Goal: Register for event/course

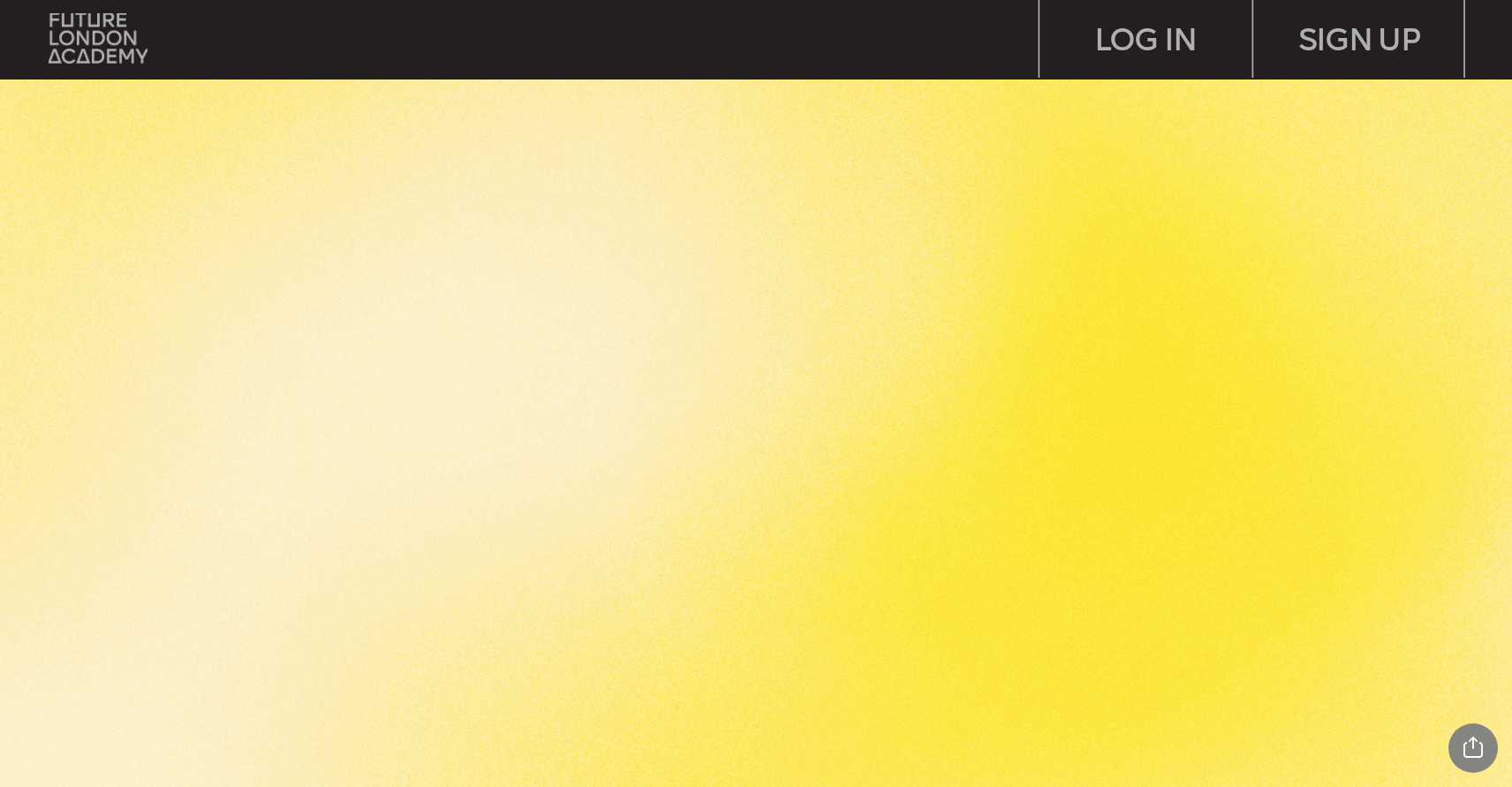
scroll to position [1708, 0]
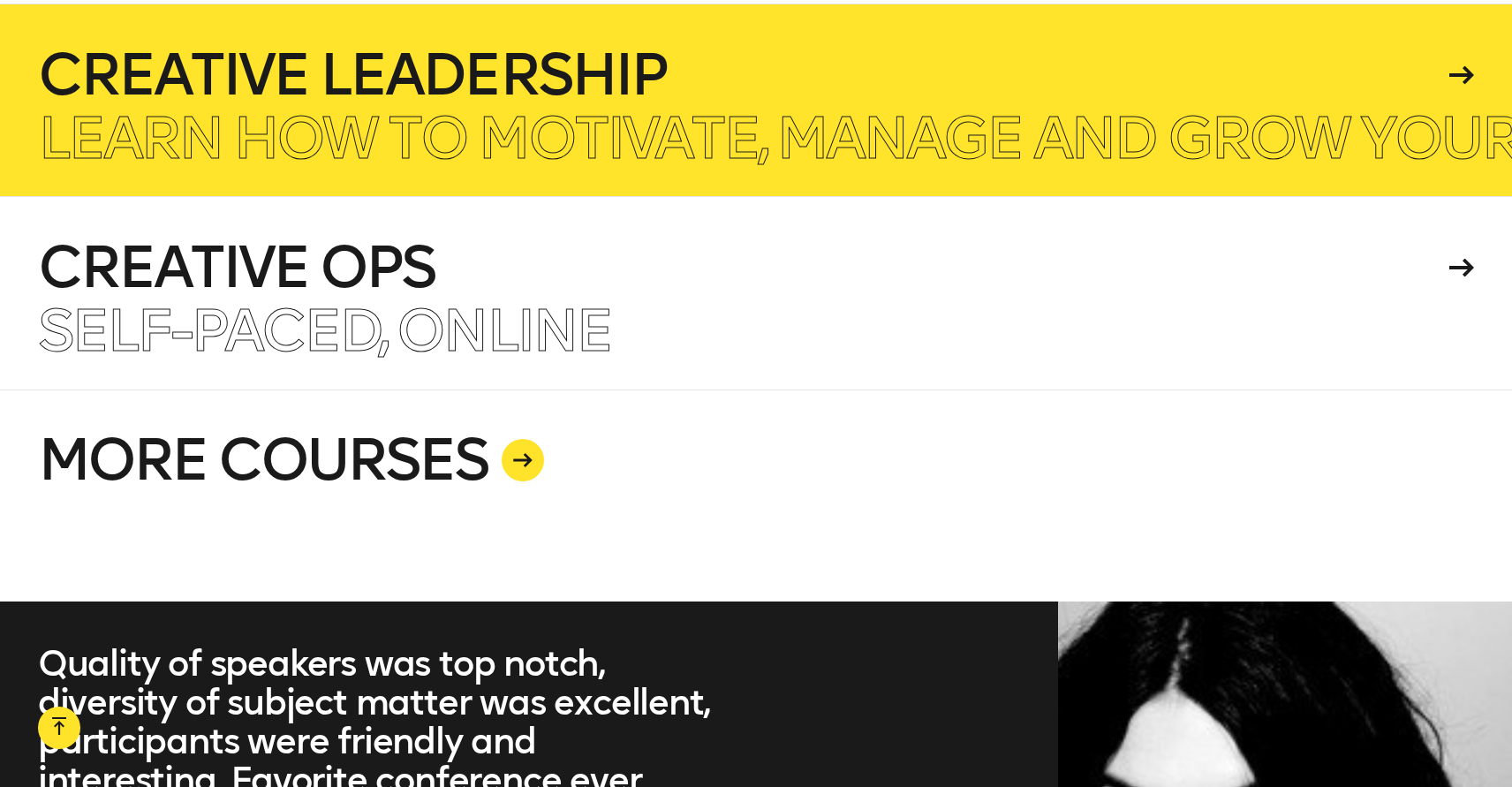
scroll to position [4498, 0]
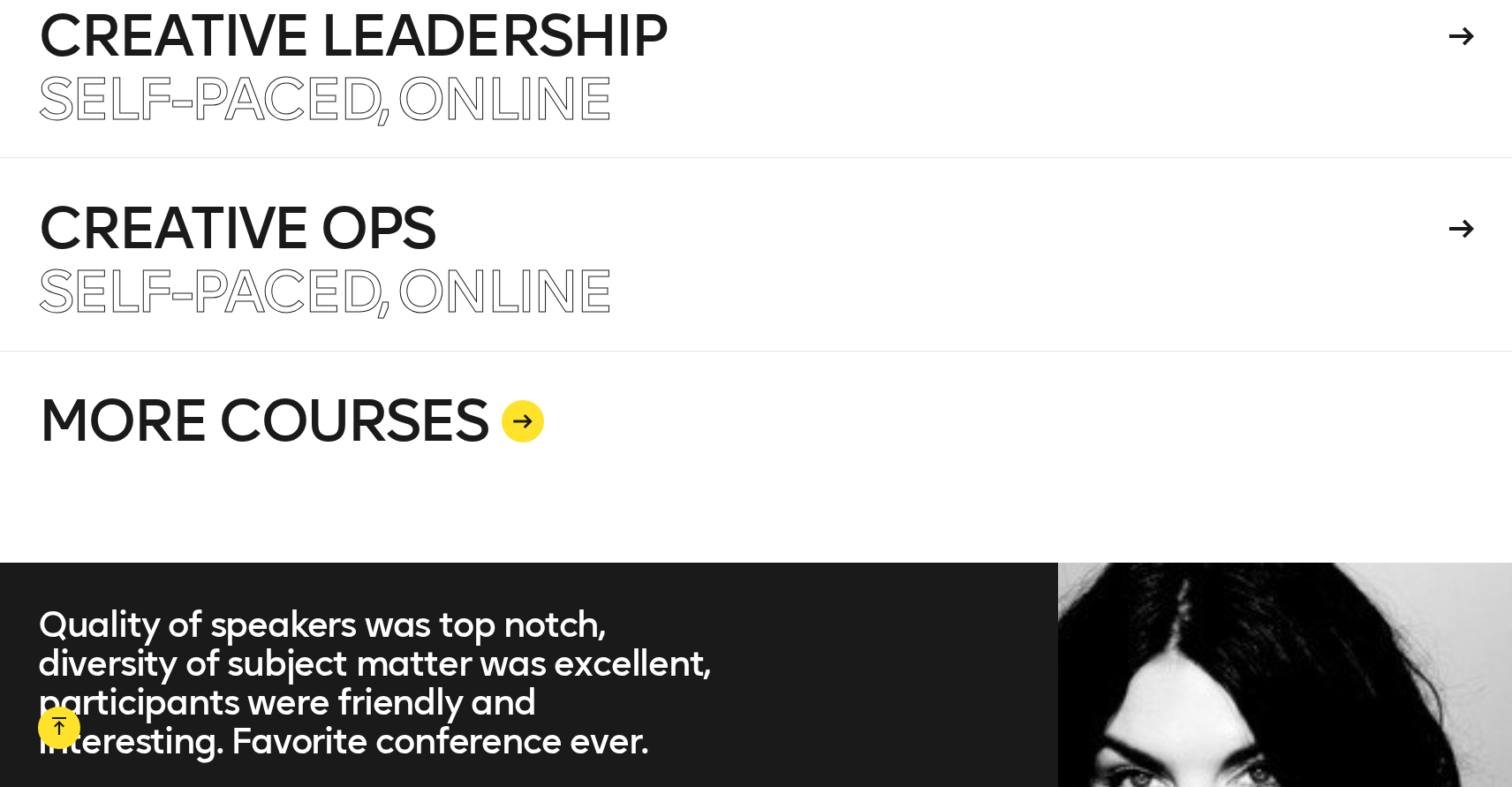
click at [423, 354] on link "MORE COURSES" at bounding box center [756, 456] width 1436 height 212
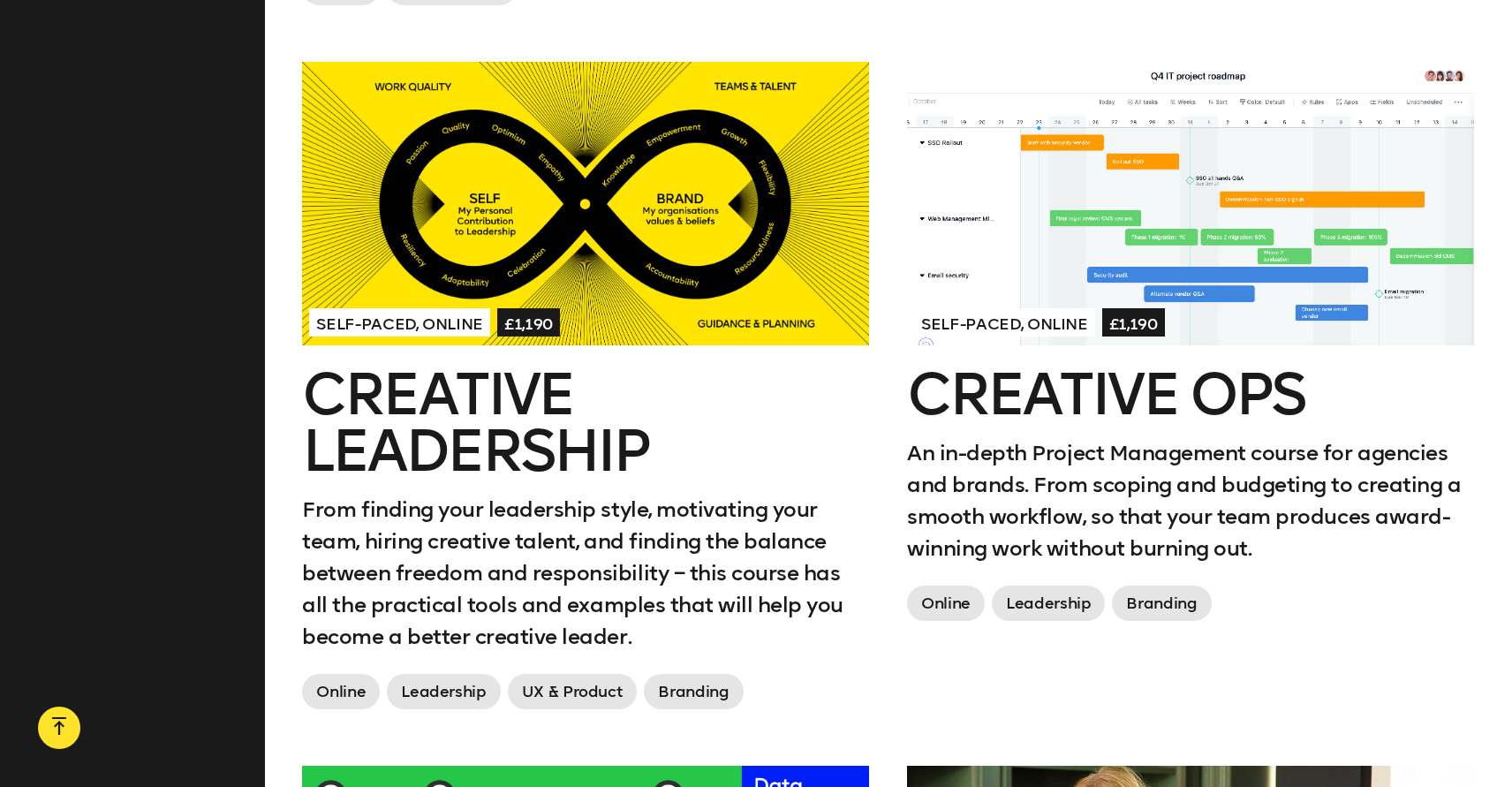
scroll to position [2139, 0]
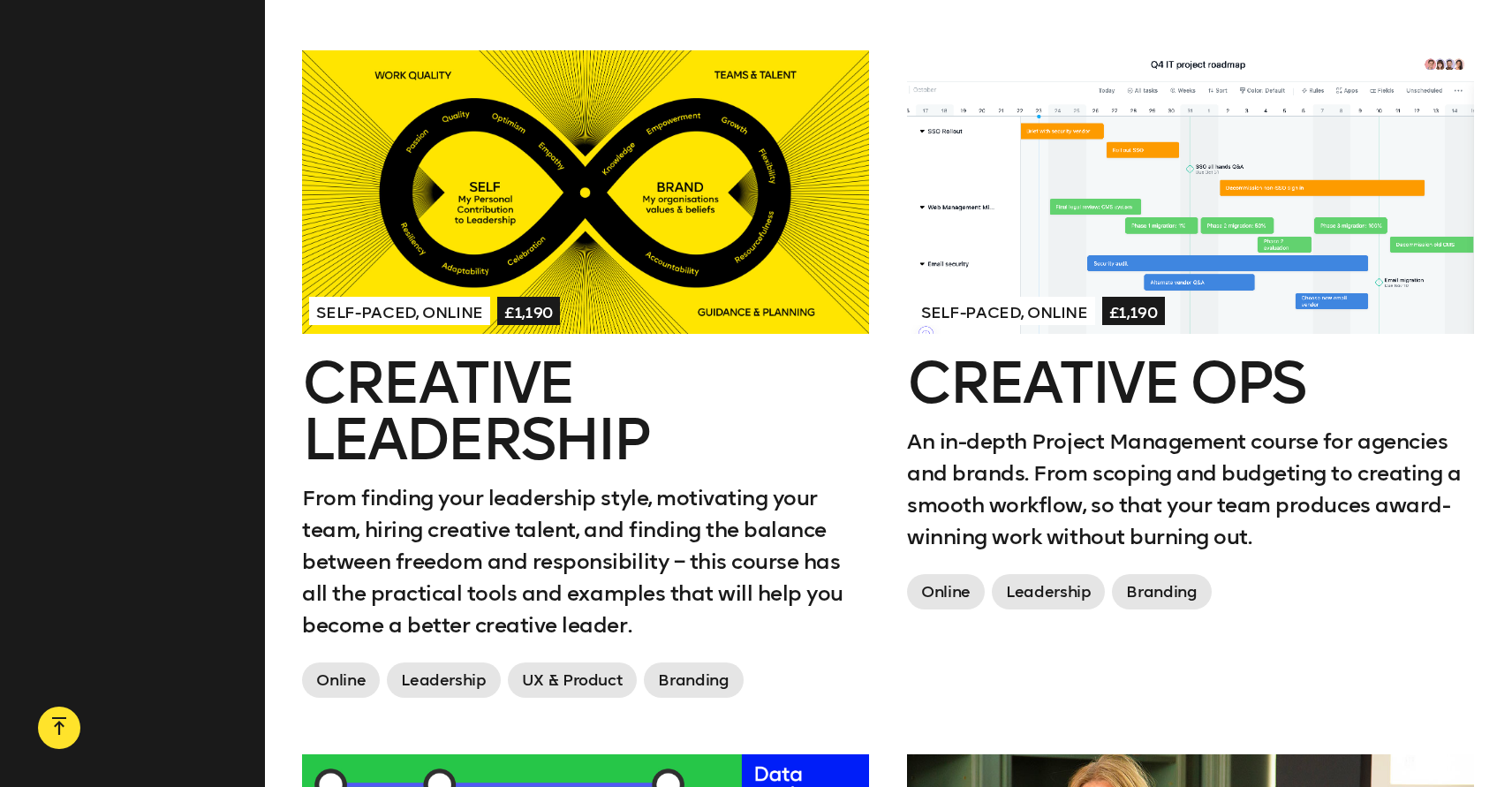
click at [484, 410] on h2 "Creative Leadership" at bounding box center [586, 412] width 567 height 113
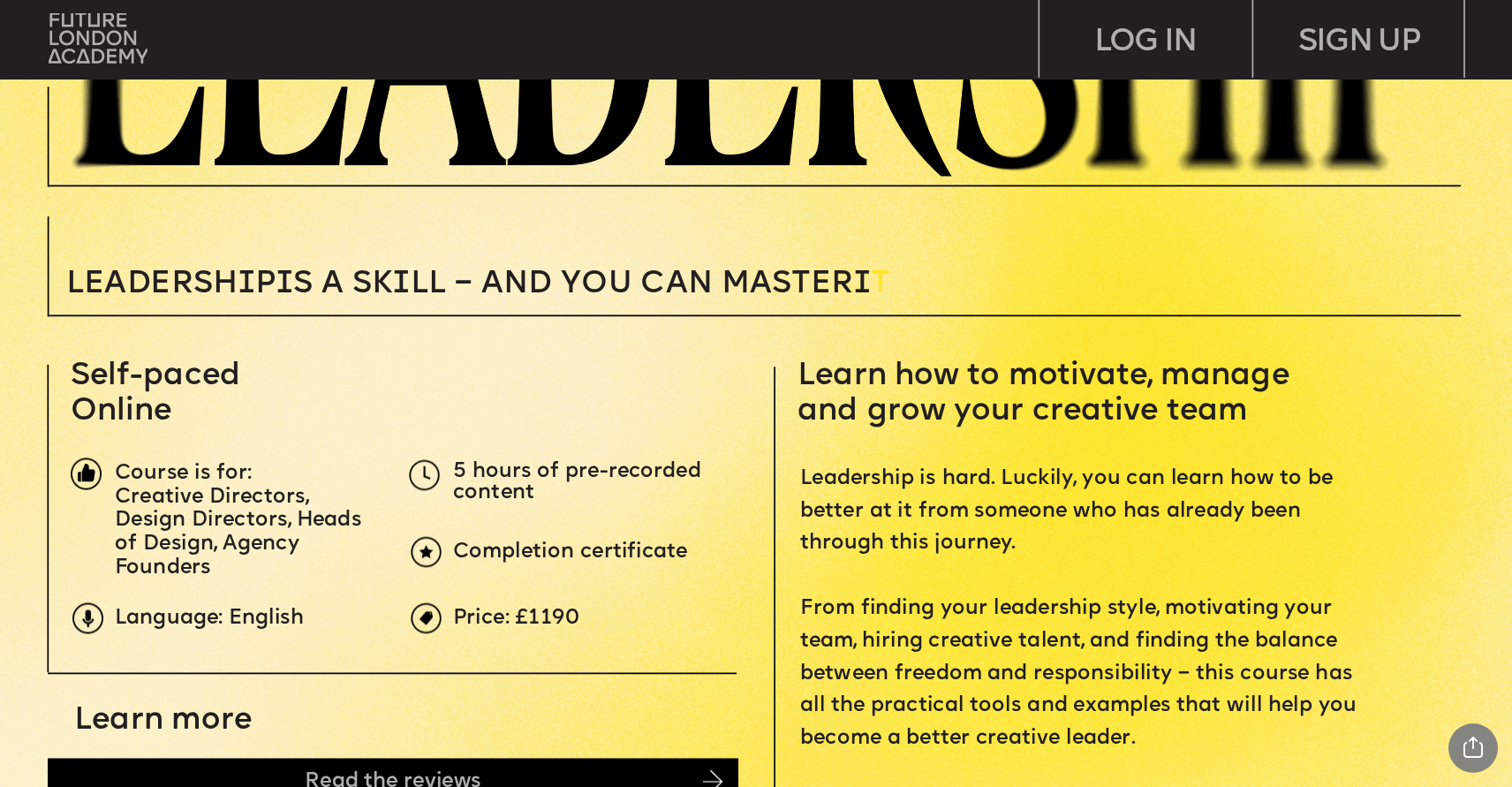
scroll to position [721, 0]
